Goal: Find specific page/section: Find specific page/section

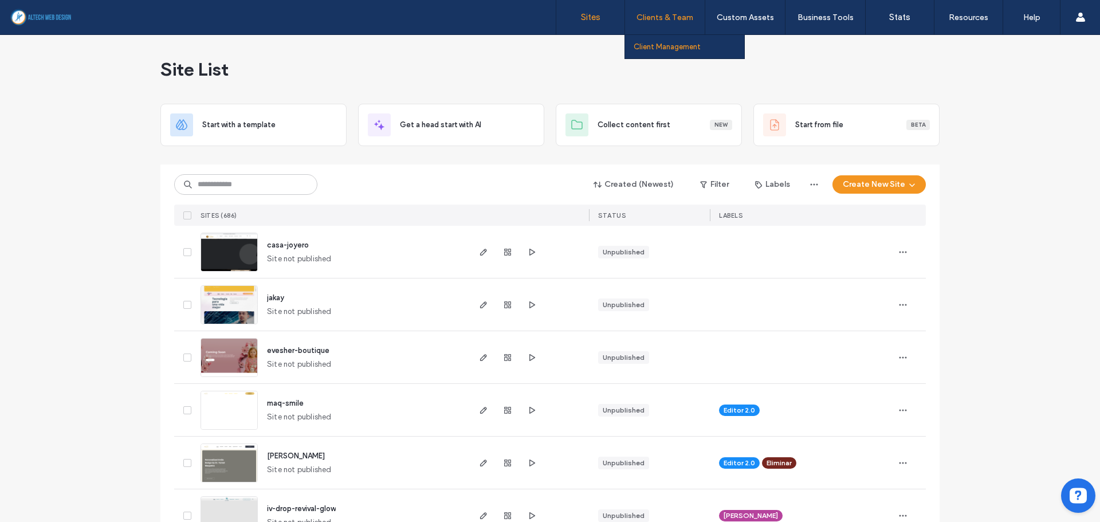
click at [647, 48] on label "Client Management" at bounding box center [666, 46] width 67 height 9
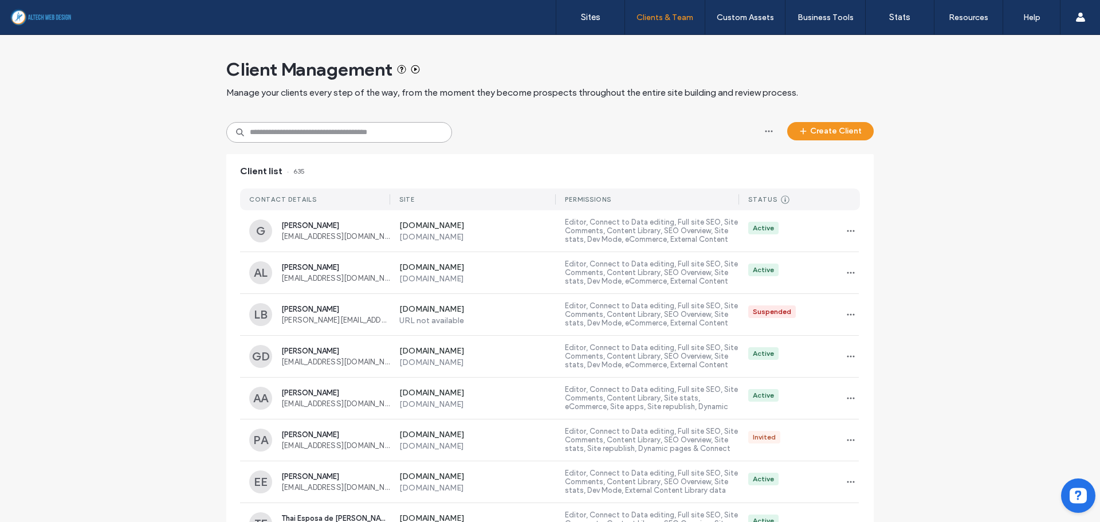
click at [379, 124] on input at bounding box center [339, 132] width 226 height 21
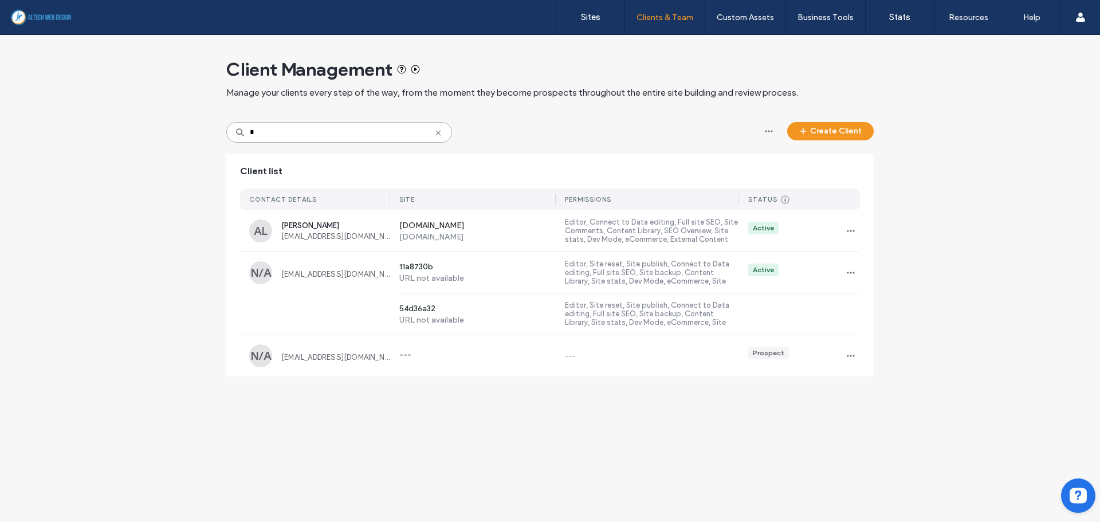
type input "*"
type input "*****"
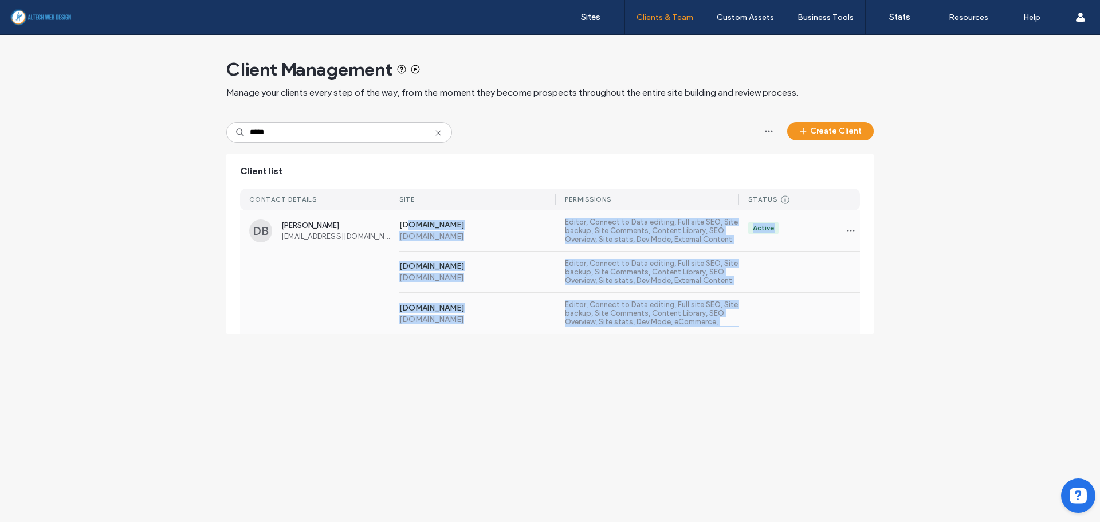
drag, startPoint x: 570, startPoint y: 353, endPoint x: 412, endPoint y: 228, distance: 202.2
click at [412, 228] on div "Client Management Manage your clients every step of the way, from the moment th…" at bounding box center [550, 278] width 1100 height 487
click at [434, 357] on div "Client Management Manage your clients every step of the way, from the moment th…" at bounding box center [550, 278] width 1100 height 487
drag, startPoint x: 430, startPoint y: 344, endPoint x: 394, endPoint y: 222, distance: 127.8
click at [394, 222] on div "Client Management Manage your clients every step of the way, from the moment th…" at bounding box center [549, 190] width 647 height 310
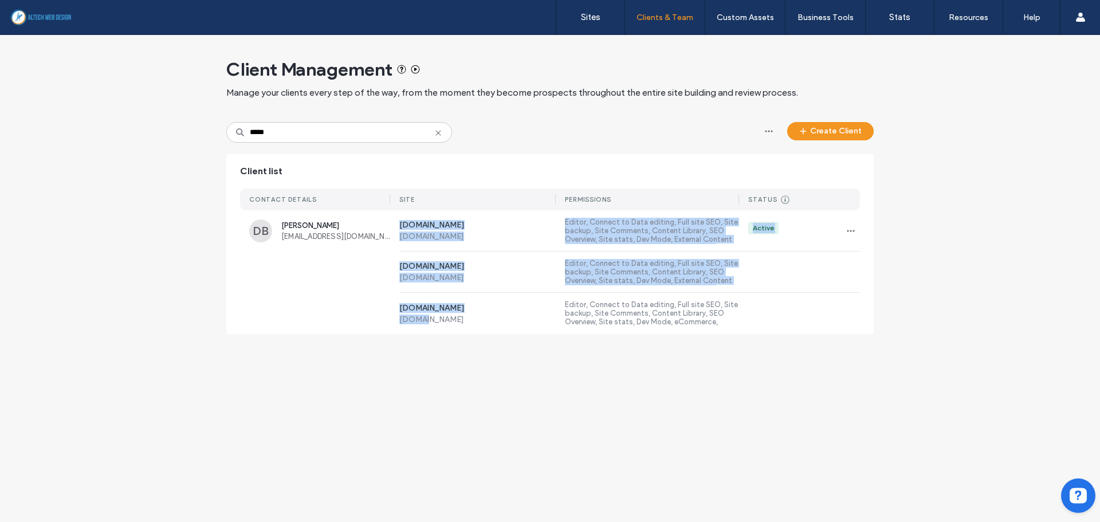
copy div "[DOMAIN_NAME] [DOMAIN_NAME] Editor, Connect to Data editing, Full site SEO, Sit…"
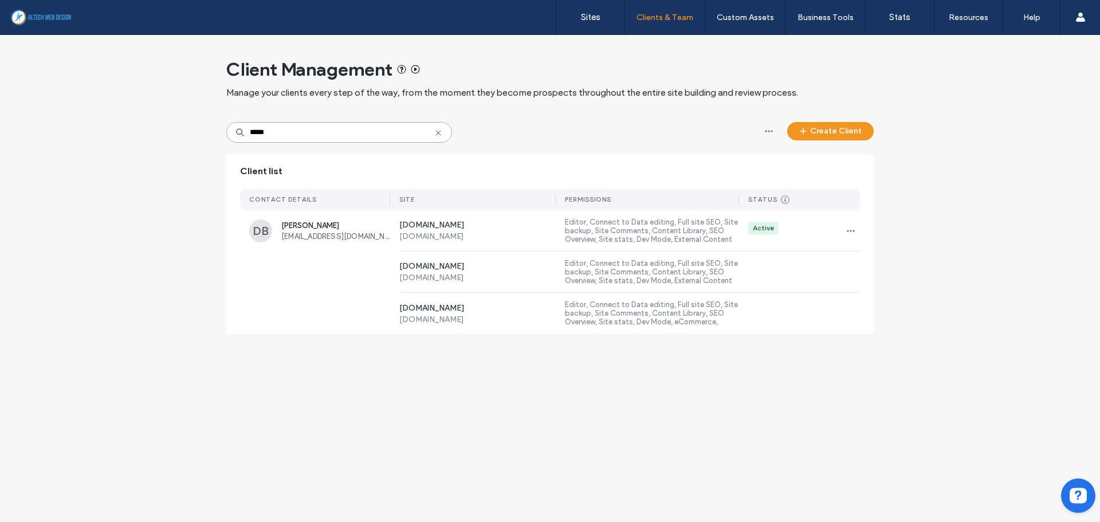
drag, startPoint x: 451, startPoint y: 131, endPoint x: 462, endPoint y: 127, distance: 12.1
click at [450, 131] on input "*****" at bounding box center [339, 132] width 226 height 21
click at [590, 7] on link "Sites" at bounding box center [590, 17] width 68 height 34
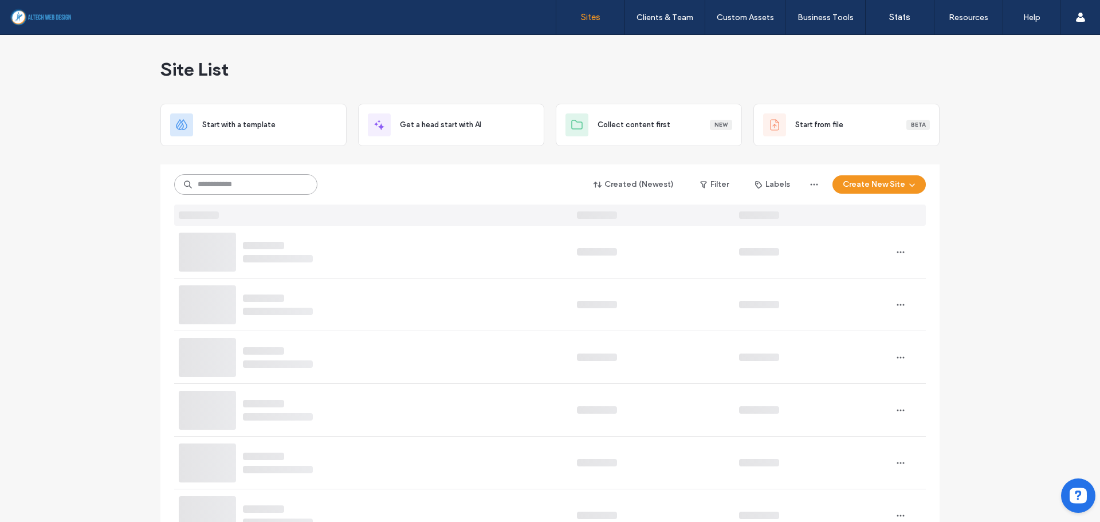
click at [291, 189] on input at bounding box center [245, 184] width 143 height 21
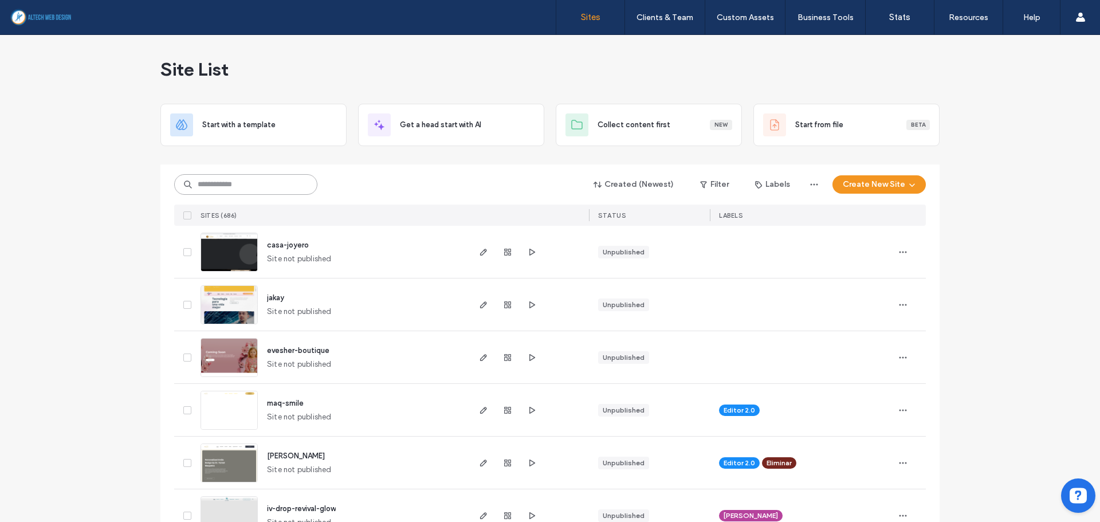
click at [273, 190] on input at bounding box center [245, 184] width 143 height 21
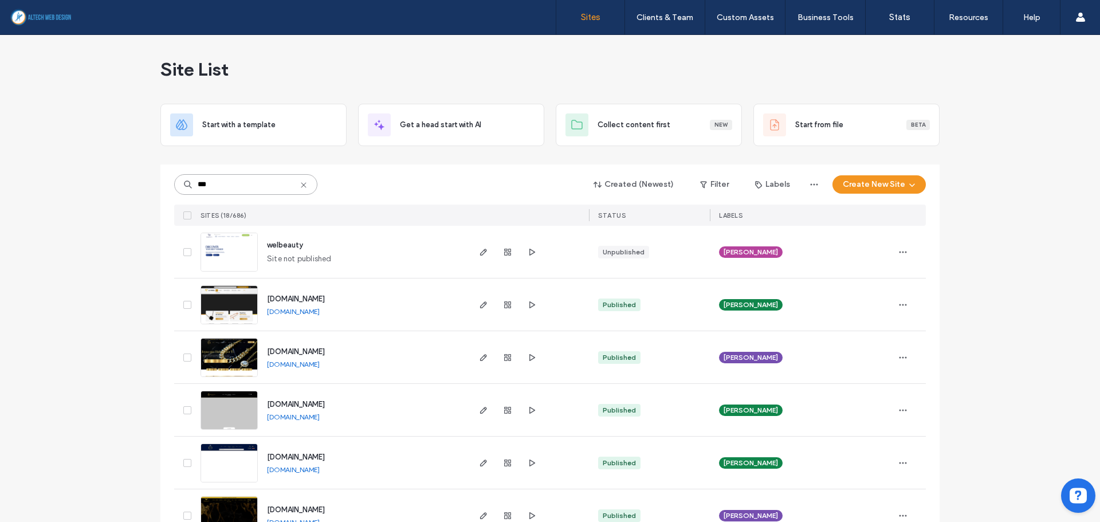
type input "***"
drag, startPoint x: 315, startPoint y: 247, endPoint x: 266, endPoint y: 244, distance: 48.8
click at [266, 244] on div "welbeauty Site not published" at bounding box center [363, 252] width 210 height 52
click at [341, 245] on div "welbeauty Site not published" at bounding box center [363, 252] width 210 height 52
drag, startPoint x: 329, startPoint y: 242, endPoint x: 265, endPoint y: 245, distance: 63.6
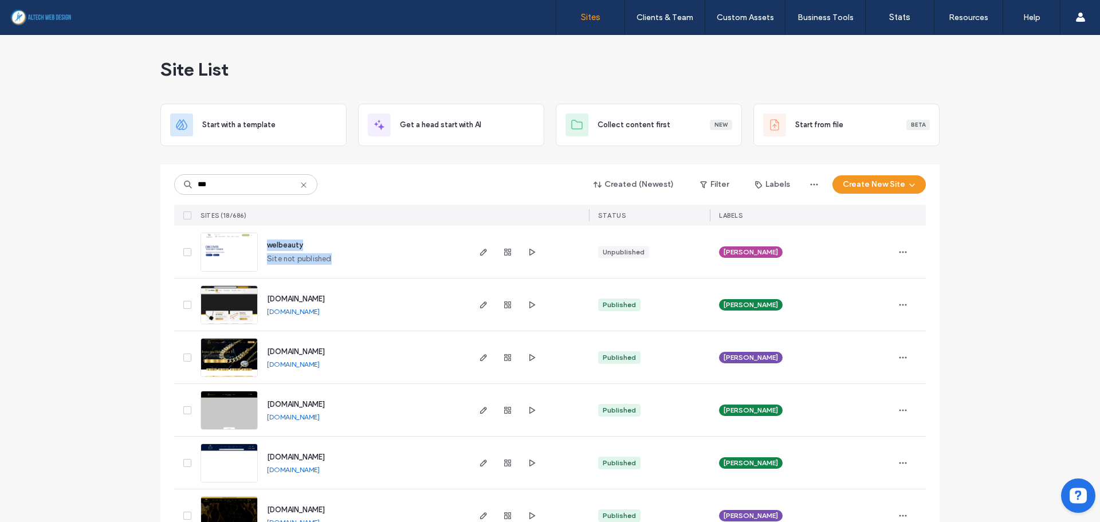
click at [265, 245] on div "welbeauty Site not published" at bounding box center [363, 252] width 210 height 52
click at [338, 242] on div "welbeauty Site not published" at bounding box center [363, 252] width 210 height 52
drag, startPoint x: 313, startPoint y: 242, endPoint x: 296, endPoint y: 242, distance: 16.6
click at [296, 242] on div "welbeauty Site not published" at bounding box center [363, 252] width 210 height 52
click at [341, 245] on div "welbeauty Site not published" at bounding box center [363, 252] width 210 height 52
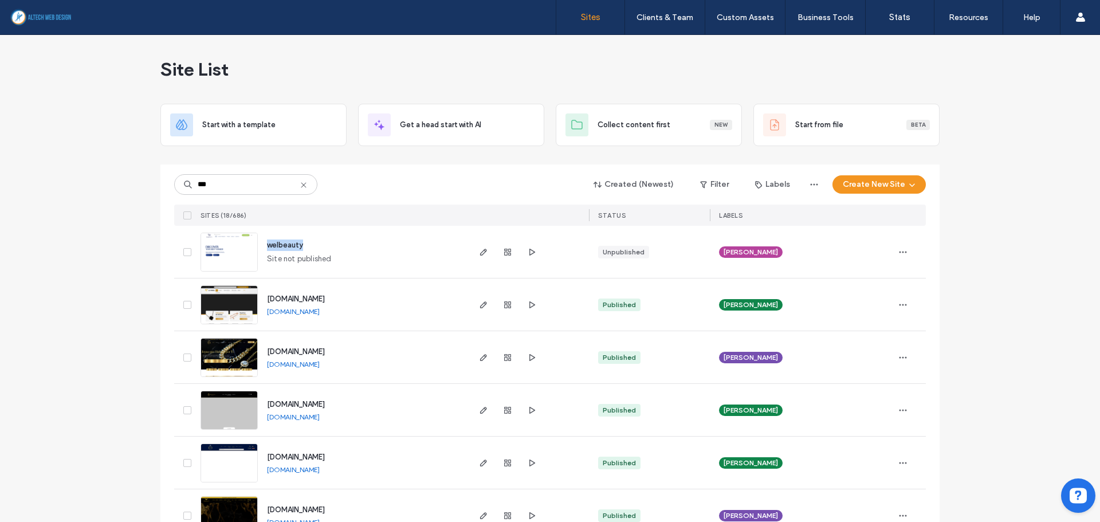
drag, startPoint x: 257, startPoint y: 249, endPoint x: 299, endPoint y: 249, distance: 41.8
click at [299, 249] on div "welbeauty Site not published" at bounding box center [363, 252] width 210 height 52
copy span "welbeauty"
